Goal: Navigation & Orientation: Find specific page/section

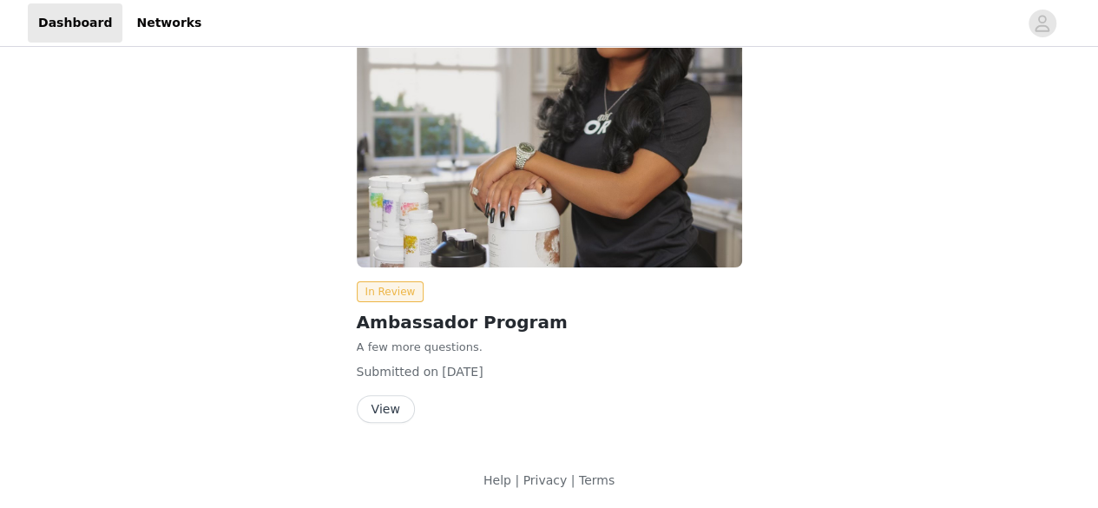
scroll to position [94, 0]
click at [387, 413] on button "View" at bounding box center [386, 408] width 58 height 28
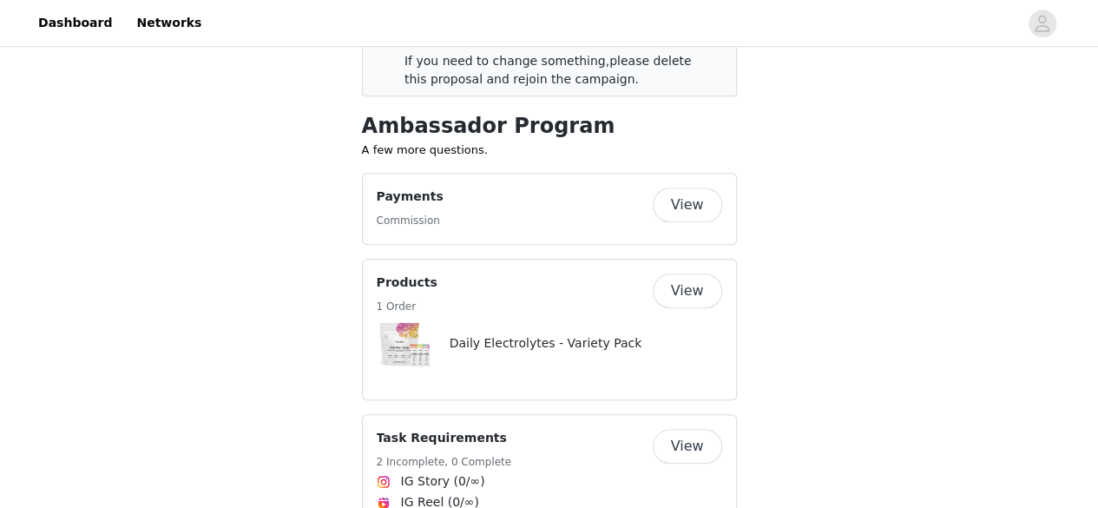
scroll to position [498, 0]
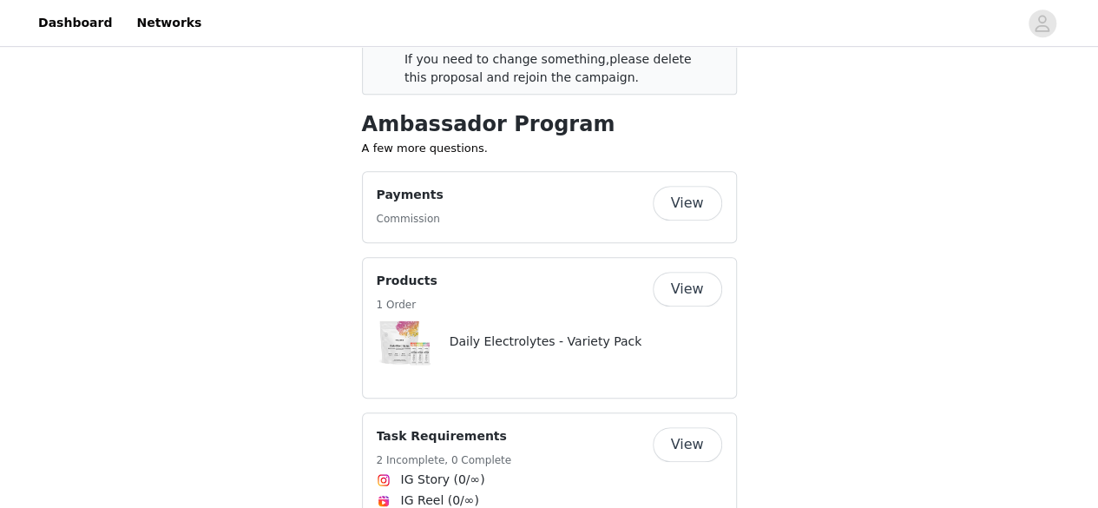
click at [696, 289] on button "View" at bounding box center [687, 289] width 69 height 35
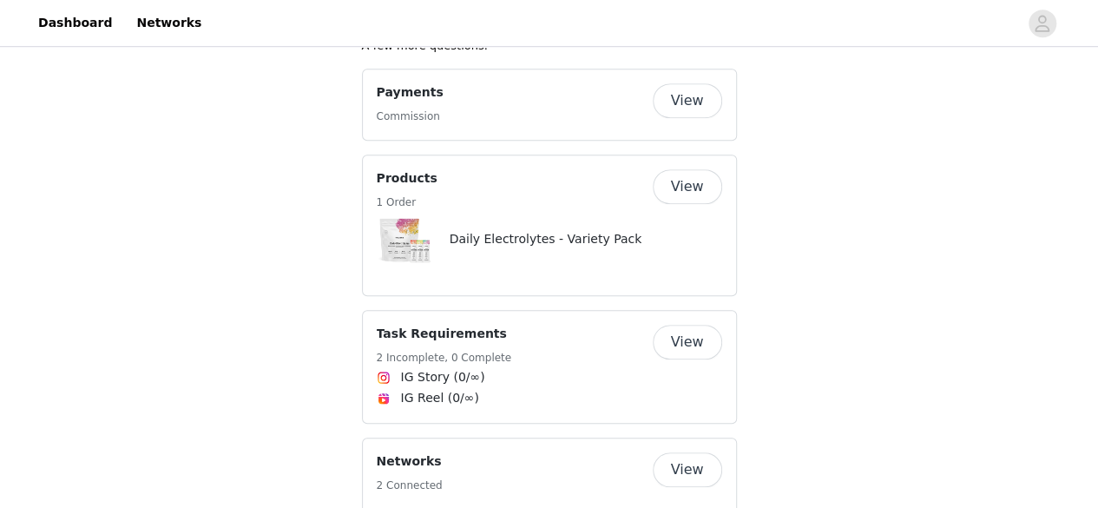
scroll to position [597, 0]
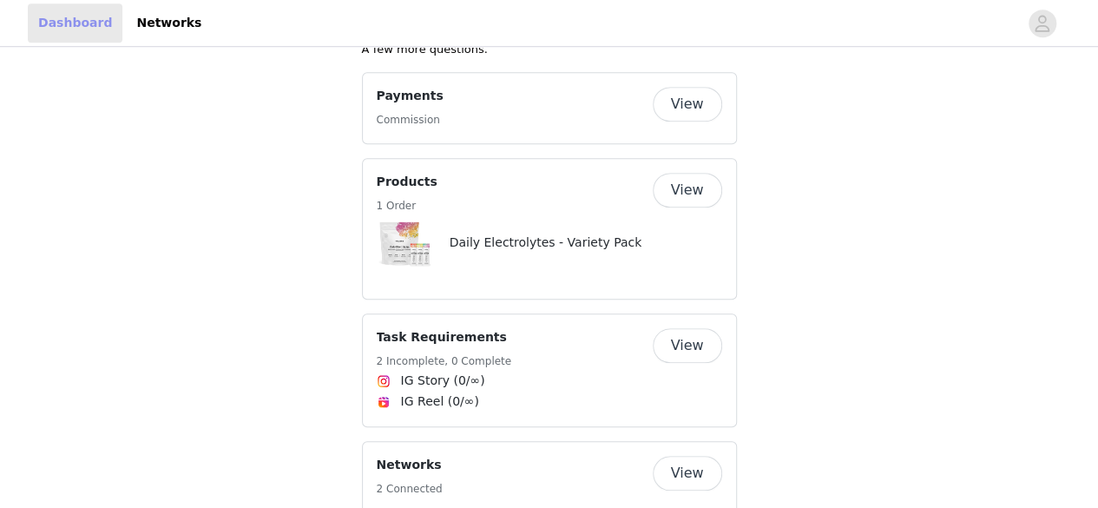
click at [60, 25] on link "Dashboard" at bounding box center [75, 22] width 95 height 39
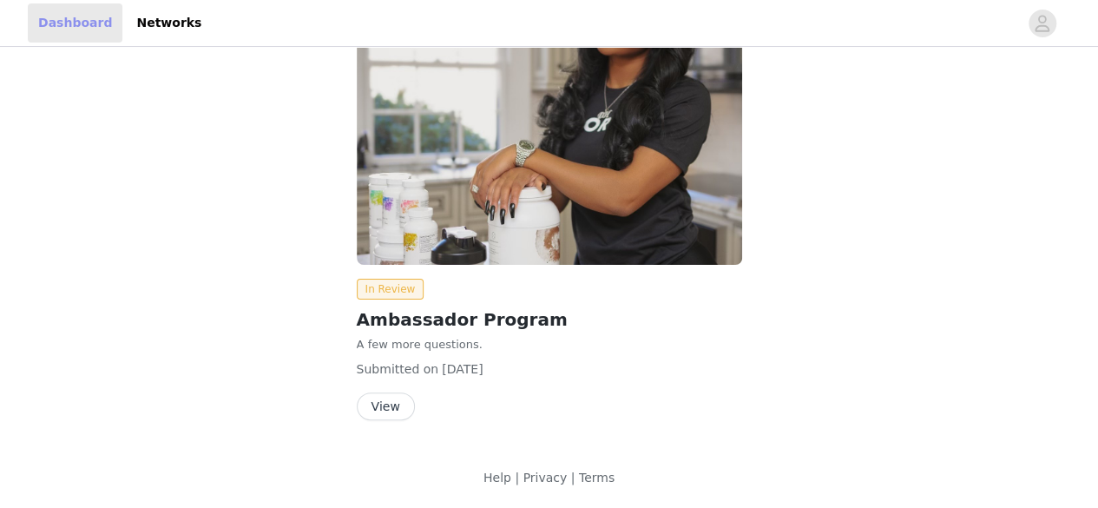
scroll to position [94, 0]
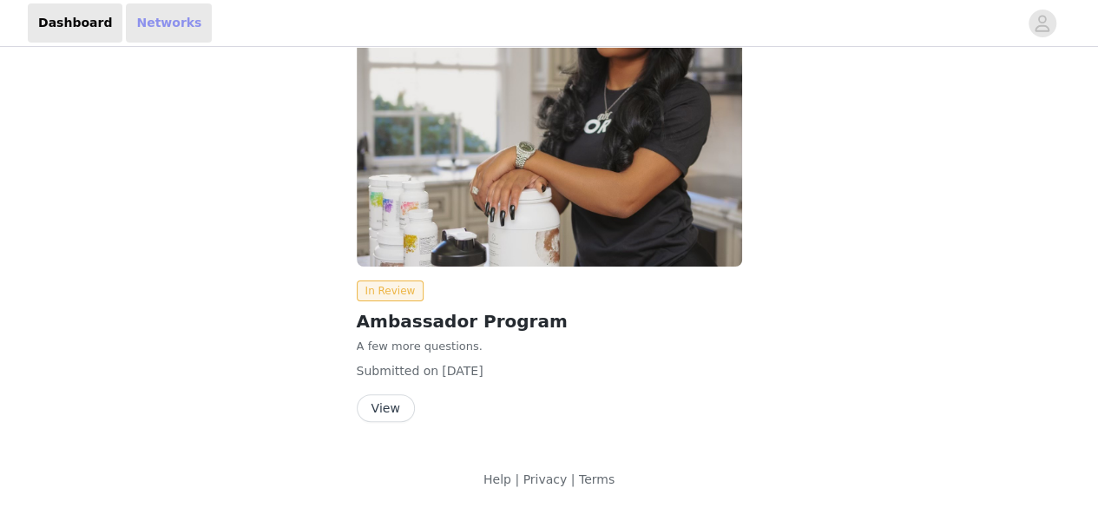
click at [162, 19] on link "Networks" at bounding box center [169, 22] width 86 height 39
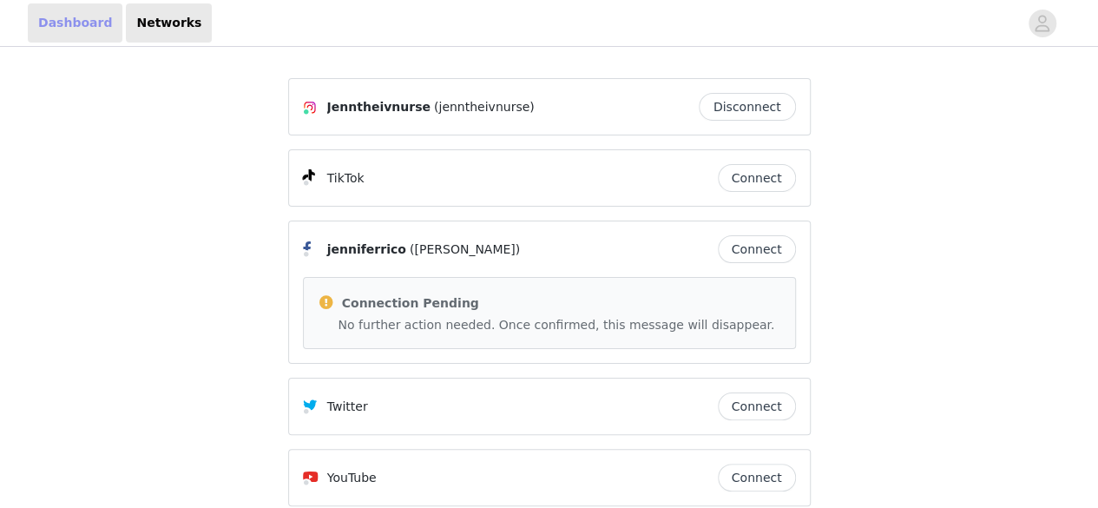
click at [74, 18] on link "Dashboard" at bounding box center [75, 22] width 95 height 39
